Goal: Task Accomplishment & Management: Manage account settings

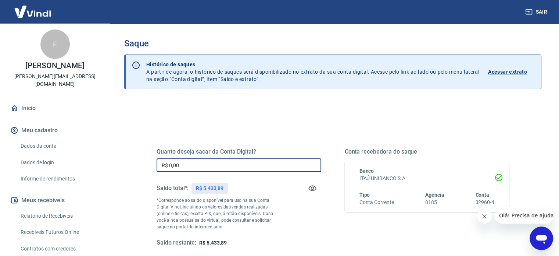
click at [188, 163] on input "R$ 0,00" at bounding box center [239, 165] width 165 height 14
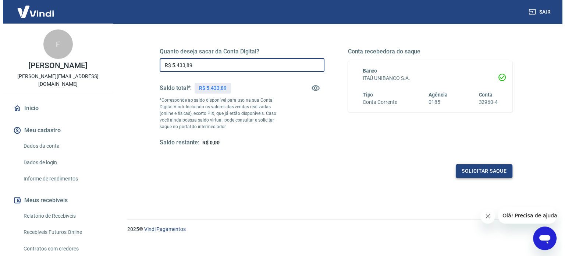
scroll to position [107, 0]
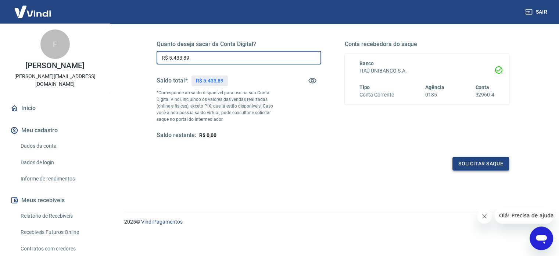
type input "R$ 5.433,89"
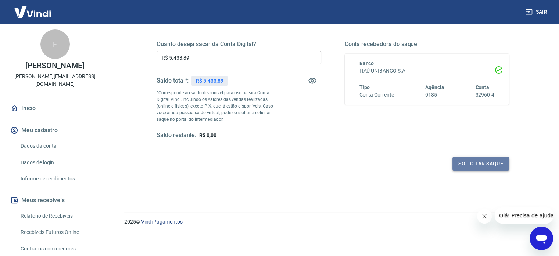
click at [478, 163] on button "Solicitar saque" at bounding box center [481, 164] width 57 height 14
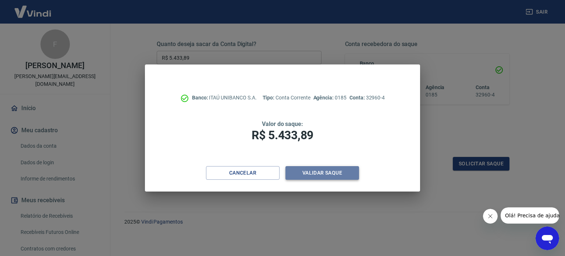
click at [335, 172] on button "Validar saque" at bounding box center [322, 173] width 74 height 14
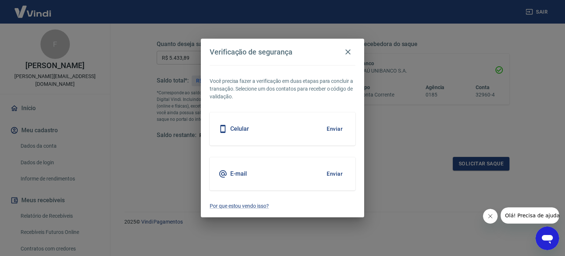
click at [335, 172] on button "Enviar" at bounding box center [335, 173] width 24 height 15
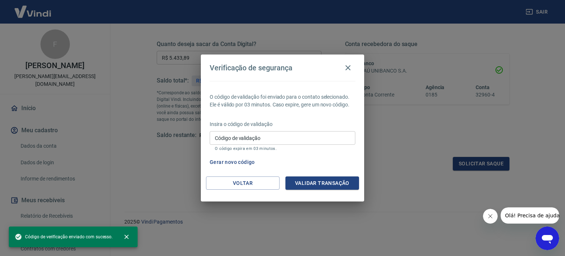
click at [233, 135] on div "Código de validação Código de validação O código expira em 03 minutos." at bounding box center [283, 141] width 146 height 20
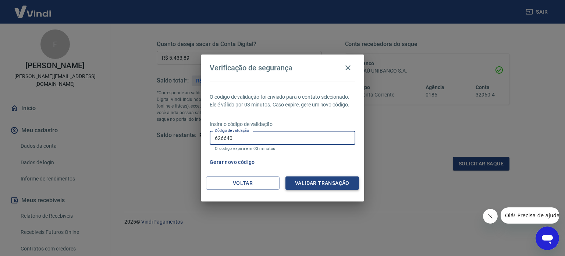
type input "626640"
click at [330, 179] on button "Validar transação" at bounding box center [322, 183] width 74 height 14
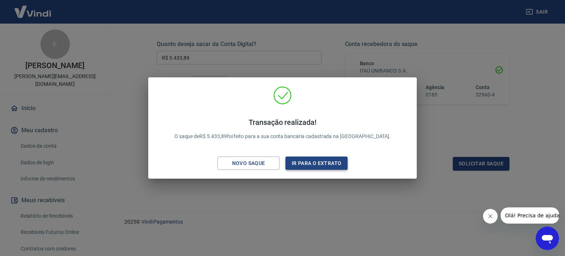
click at [333, 167] on button "Ir para o extrato" at bounding box center [316, 163] width 62 height 14
